Goal: Task Accomplishment & Management: Manage account settings

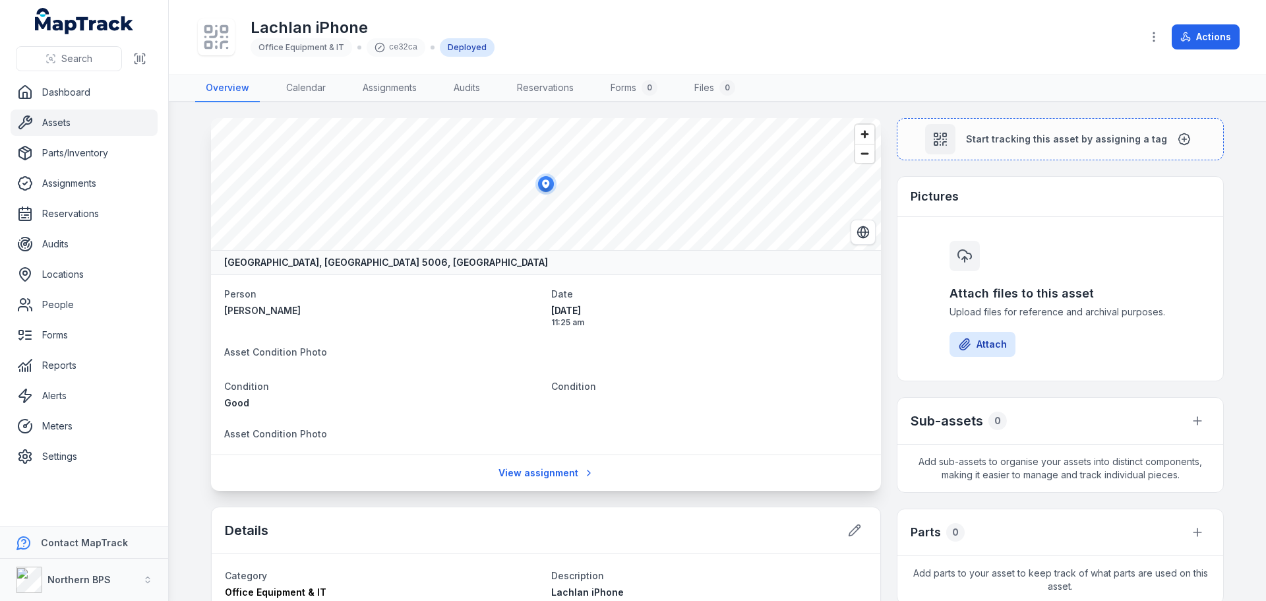
click at [50, 118] on link "Assets" at bounding box center [84, 122] width 147 height 26
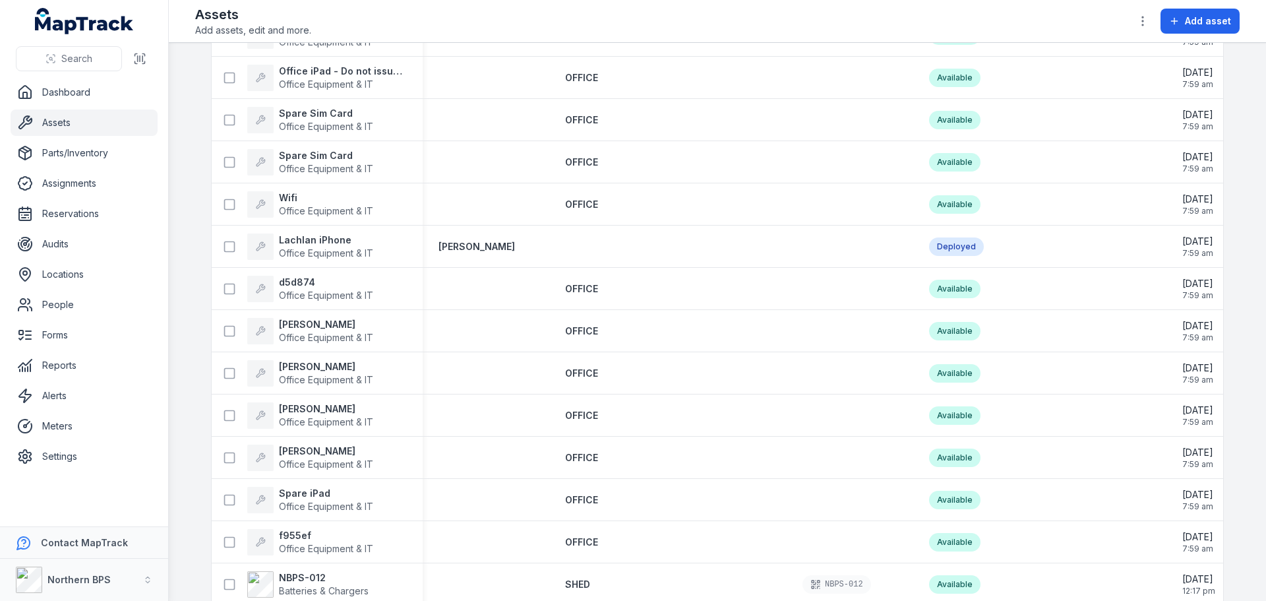
scroll to position [1583, 0]
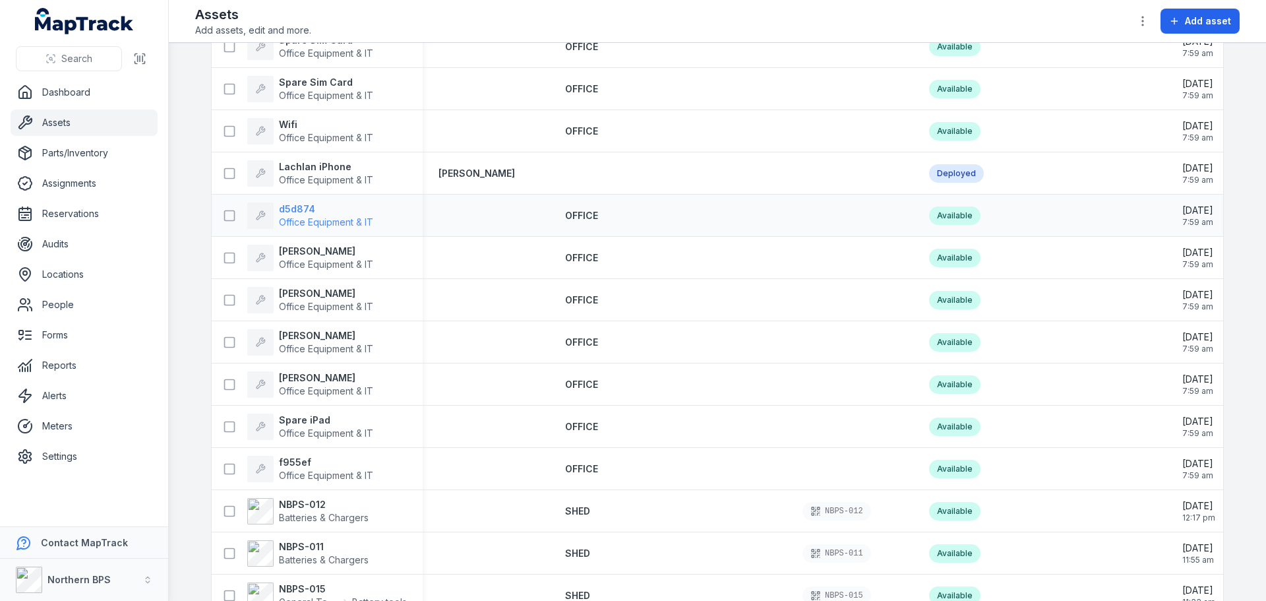
click at [299, 205] on strong "d5d874" at bounding box center [326, 209] width 94 height 13
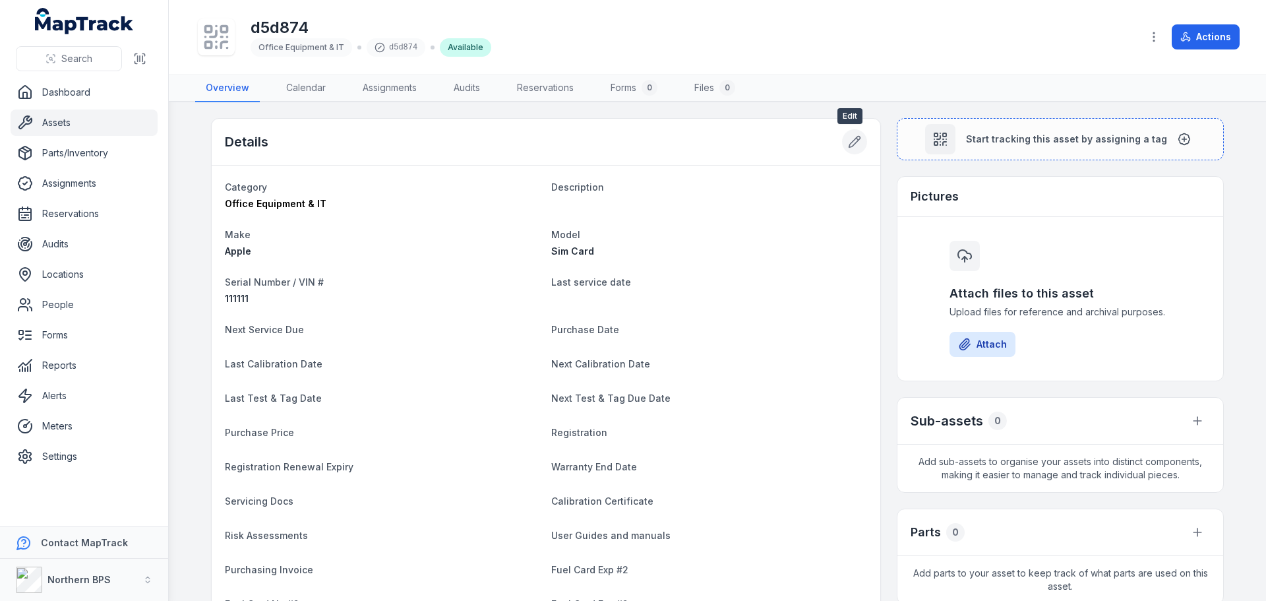
click at [848, 152] on button at bounding box center [854, 141] width 25 height 25
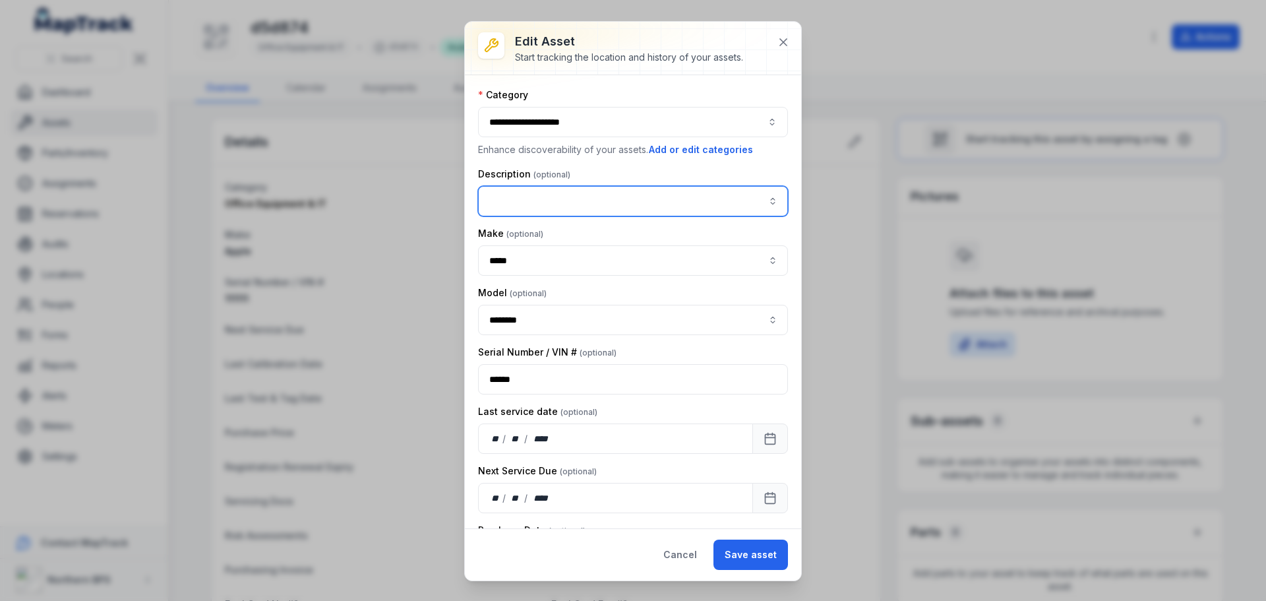
click at [544, 205] on input "asset-edit:description-label" at bounding box center [633, 201] width 310 height 30
click at [553, 273] on span "Spare Sim Card" at bounding box center [526, 271] width 68 height 13
type input "**********"
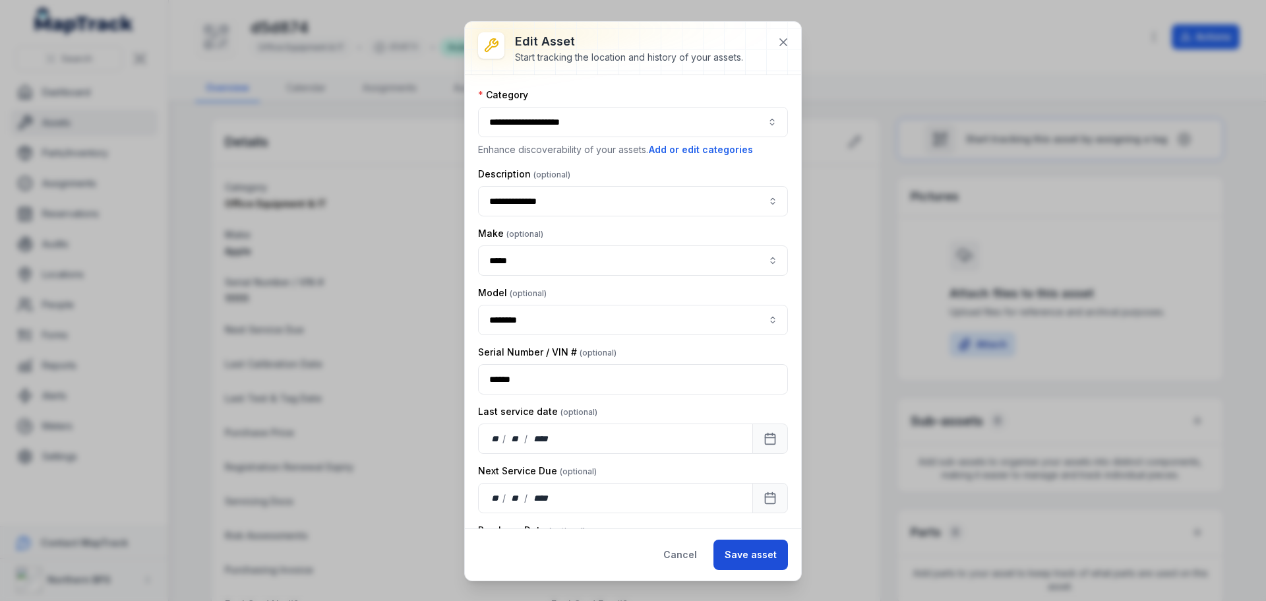
click at [757, 548] on button "Save asset" at bounding box center [751, 555] width 75 height 30
